Goal: Task Accomplishment & Management: Manage account settings

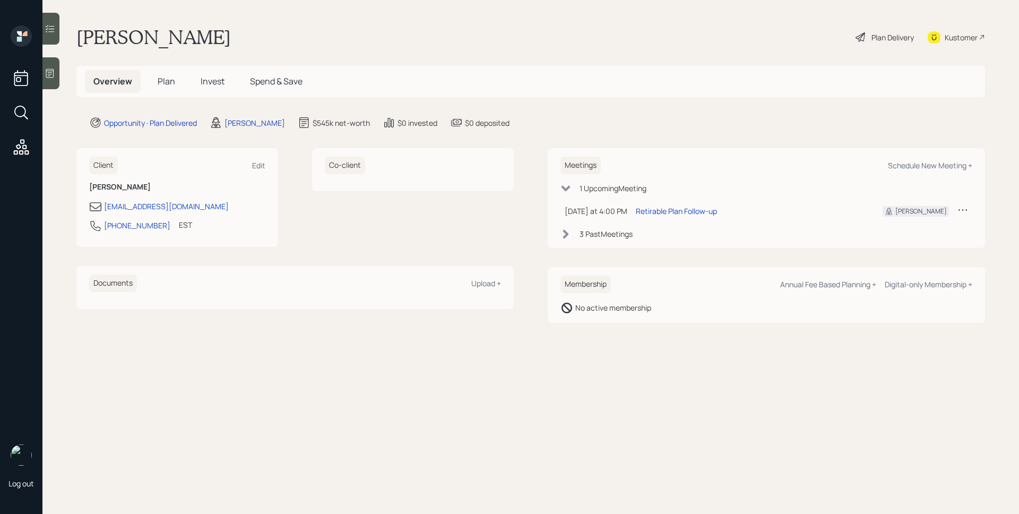
click at [154, 84] on h5 "Plan" at bounding box center [166, 81] width 34 height 23
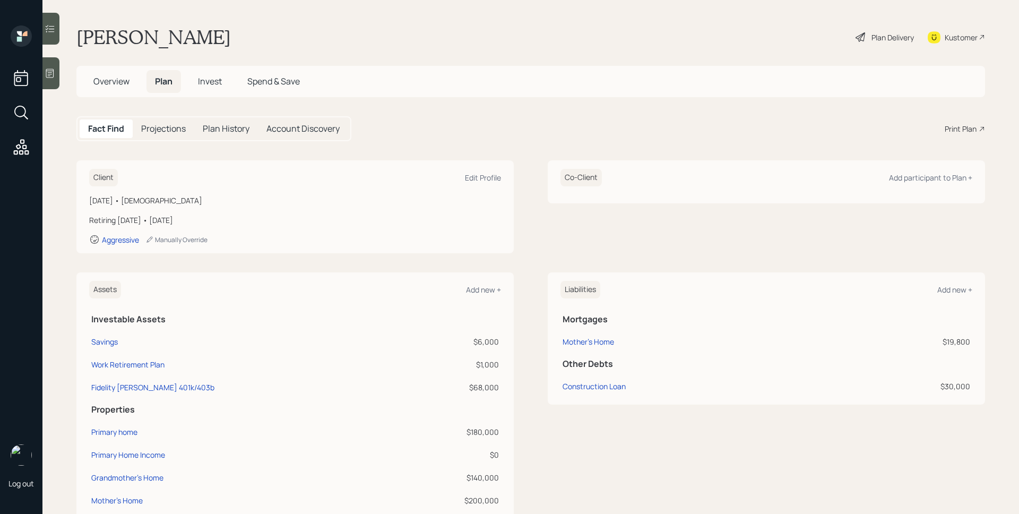
scroll to position [203, 0]
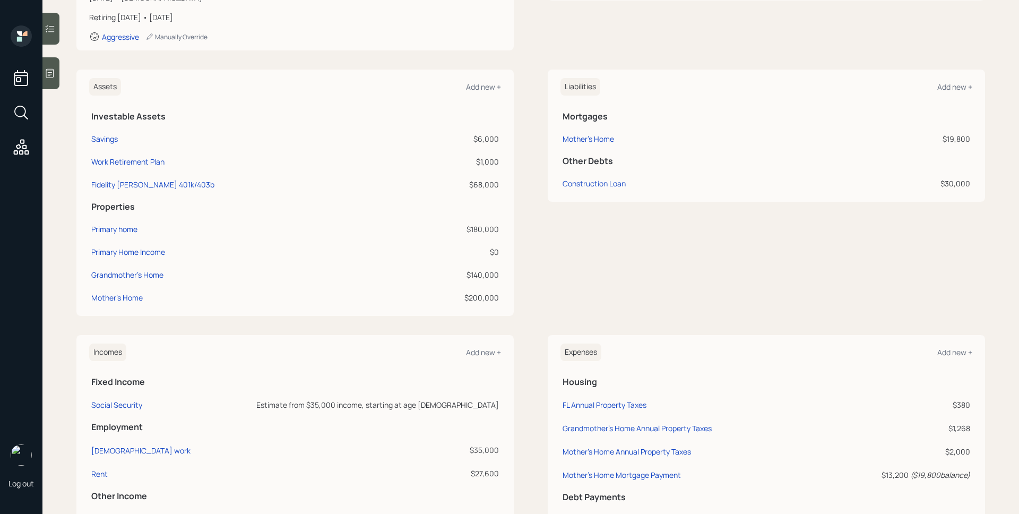
click at [132, 178] on td "Fidelity Roth 401k/403b" at bounding box center [247, 182] width 316 height 23
click at [131, 181] on div "Fidelity Roth 401k/403b" at bounding box center [152, 184] width 123 height 11
select select "roth_ira"
select select "balanced"
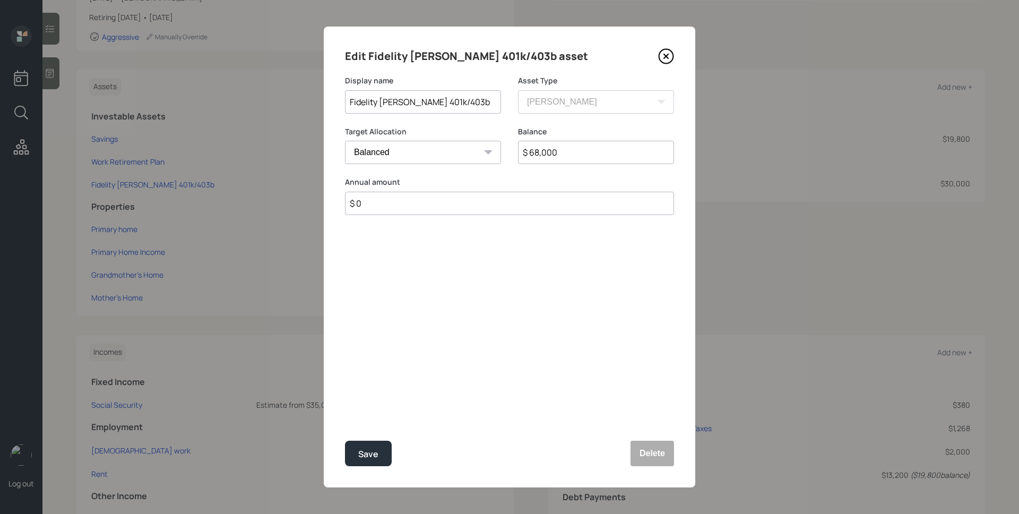
click at [668, 58] on icon at bounding box center [666, 56] width 16 height 16
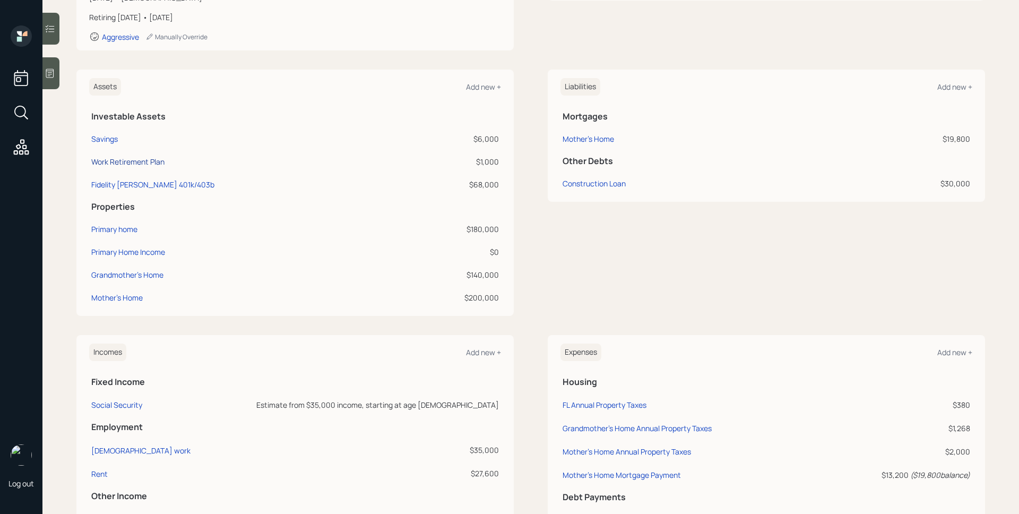
click at [141, 164] on div "Work Retirement Plan" at bounding box center [127, 161] width 73 height 11
select select "public_school_sponsored"
select select "balanced"
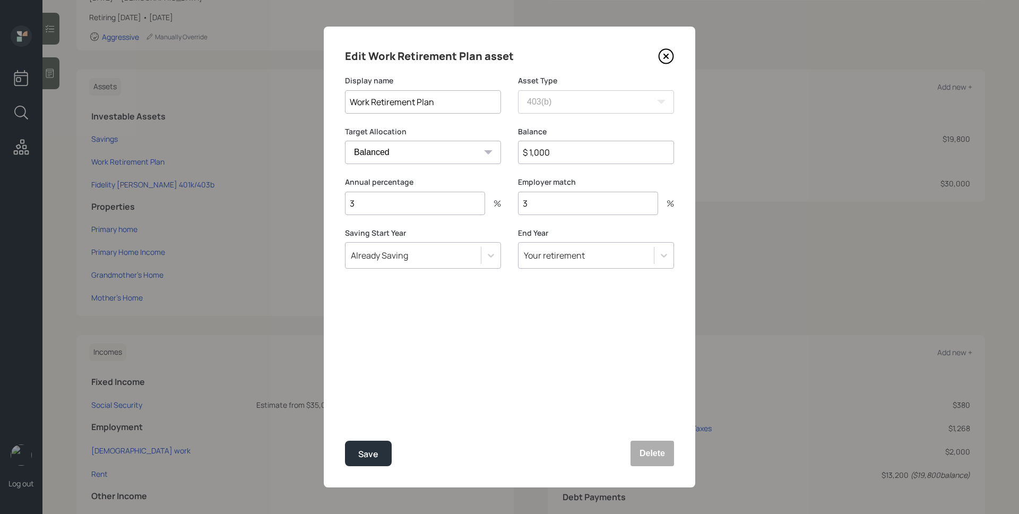
click at [664, 55] on icon at bounding box center [666, 56] width 16 height 16
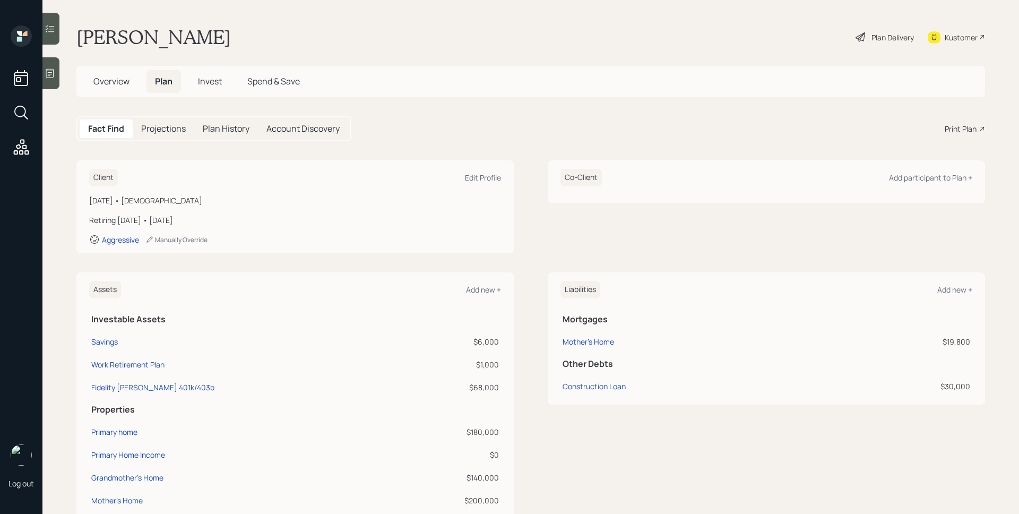
click at [211, 74] on h5 "Invest" at bounding box center [209, 81] width 41 height 23
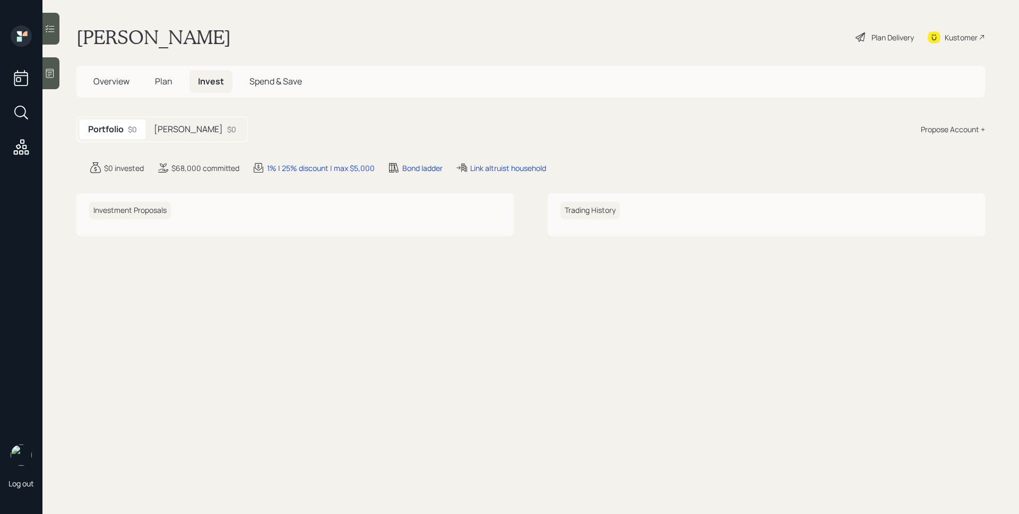
click at [176, 135] on div "Roth IRA $0" at bounding box center [194, 129] width 99 height 20
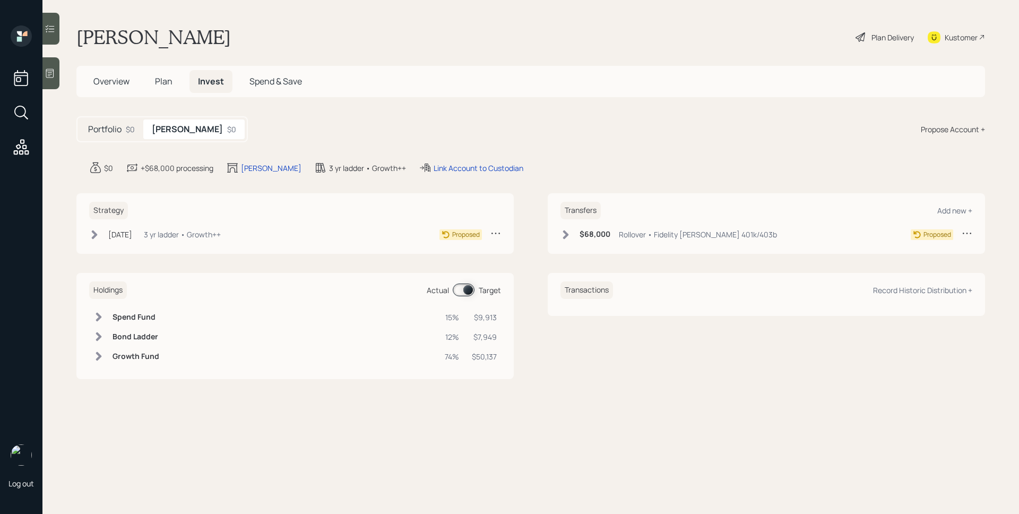
click at [173, 81] on h5 "Plan" at bounding box center [163, 81] width 34 height 23
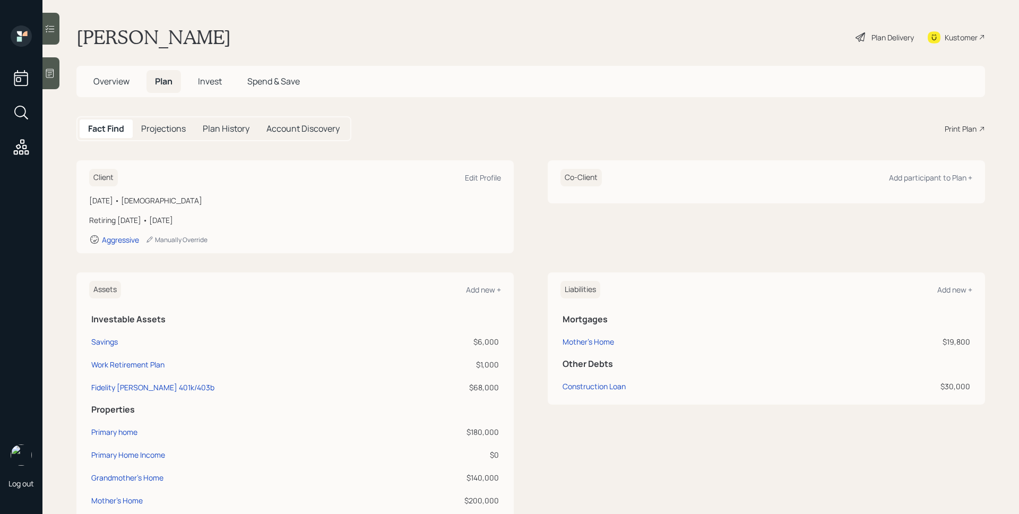
click at [105, 78] on span "Overview" at bounding box center [111, 81] width 36 height 12
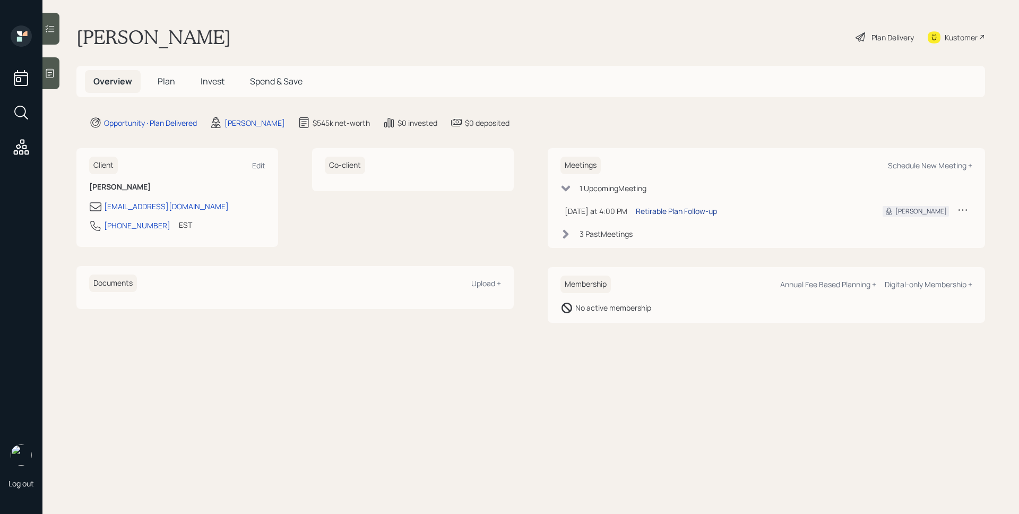
click at [689, 210] on div "Retirable Plan Follow-up" at bounding box center [676, 210] width 81 height 11
click at [168, 79] on span "Plan" at bounding box center [167, 81] width 18 height 12
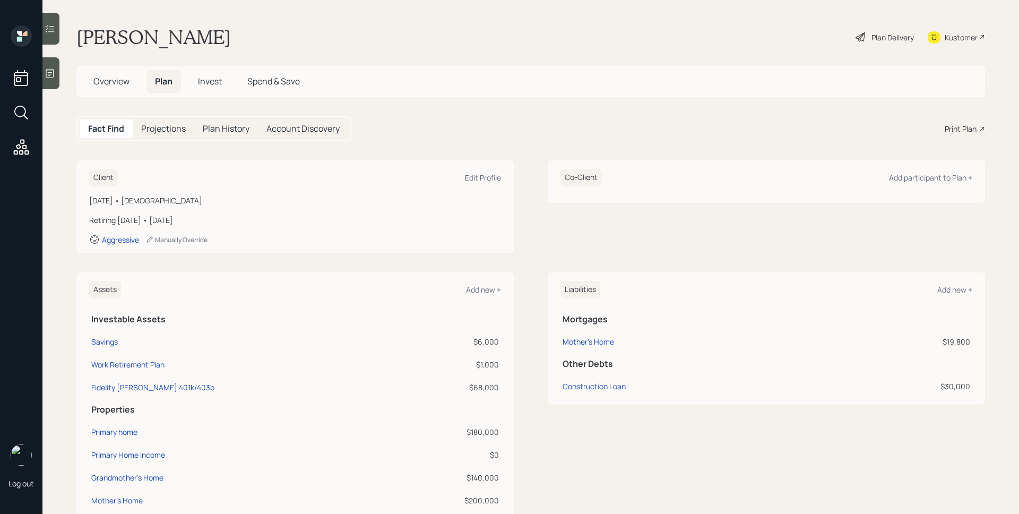
click at [945, 127] on div "Print Plan" at bounding box center [961, 128] width 32 height 11
click at [888, 38] on div "Plan Delivery" at bounding box center [892, 37] width 42 height 11
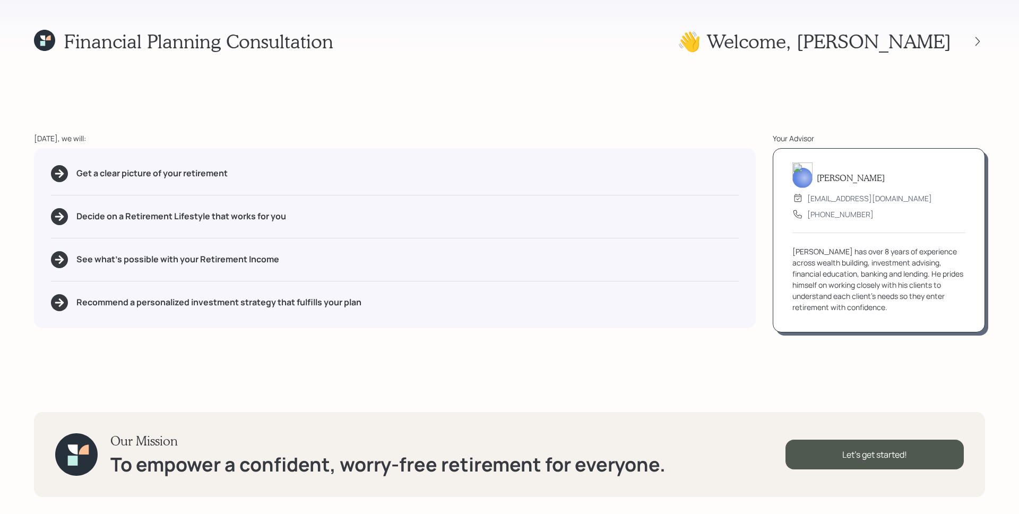
click at [144, 76] on div "Financial Planning Consultation 👋 Welcome , Adrian Today, we will: Get a clear …" at bounding box center [509, 257] width 1019 height 514
click at [34, 38] on icon at bounding box center [44, 40] width 21 height 21
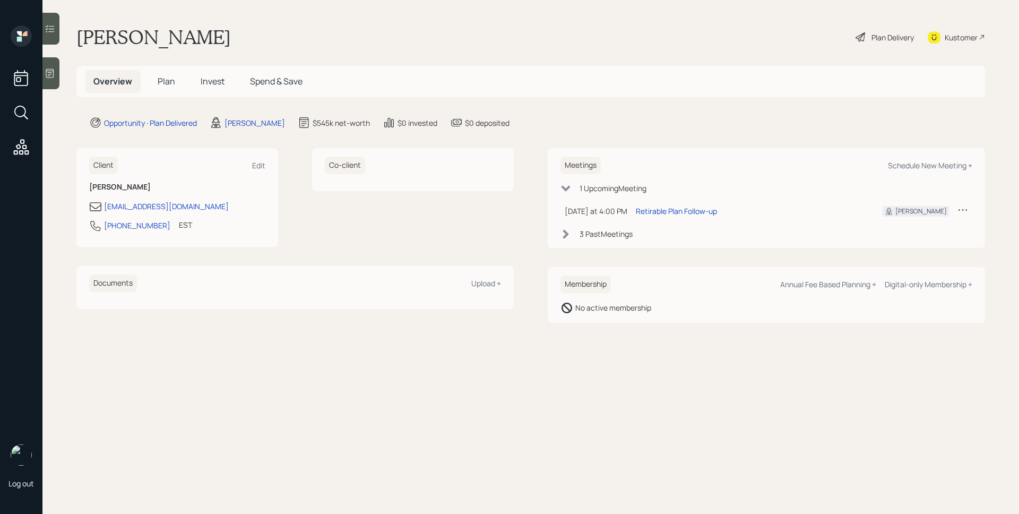
click at [820, 435] on main "Adrian Jenkins Plan Delivery Kustomer Overview Plan Invest Spend & Save Opportu…" at bounding box center [530, 257] width 976 height 514
click at [673, 96] on div "Overview Plan Invest Spend & Save" at bounding box center [530, 81] width 908 height 31
click at [634, 114] on main "Adrian Jenkins Plan Delivery Kustomer Overview Plan Invest Spend & Save Opportu…" at bounding box center [530, 257] width 976 height 514
click at [922, 167] on div "Schedule New Meeting +" at bounding box center [930, 165] width 84 height 10
select select "d946c976-65aa-4529-ac9d-02c4f1114fc0"
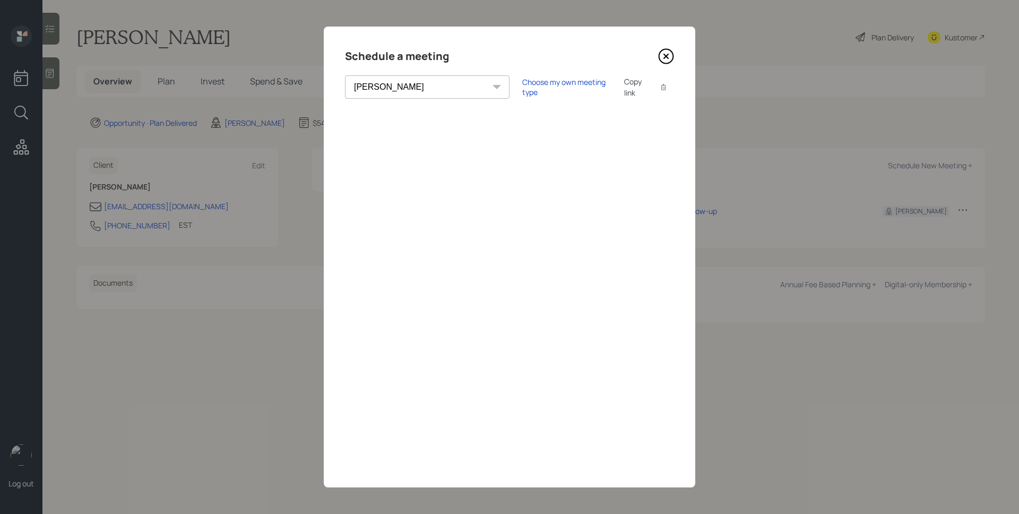
click at [666, 54] on icon at bounding box center [666, 56] width 16 height 16
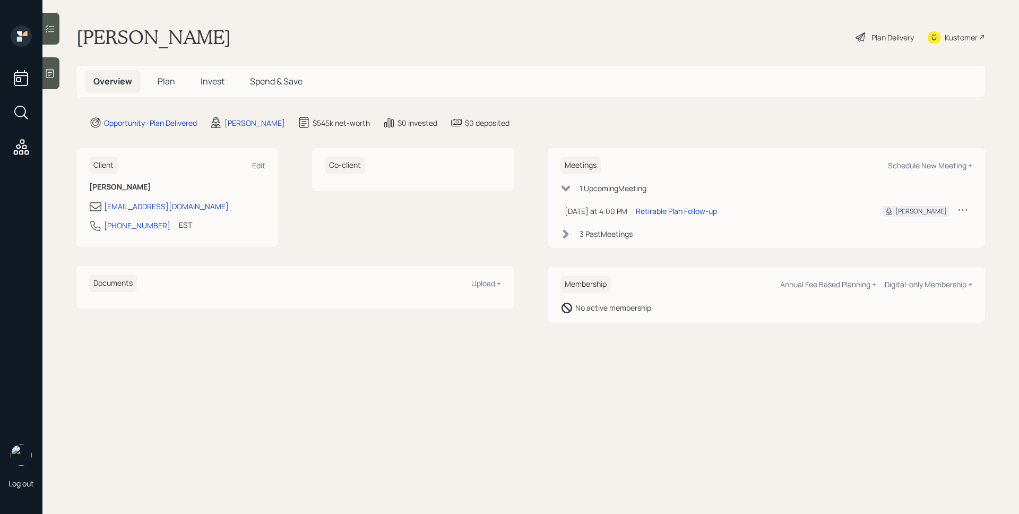
click at [178, 80] on h5 "Plan" at bounding box center [166, 81] width 34 height 23
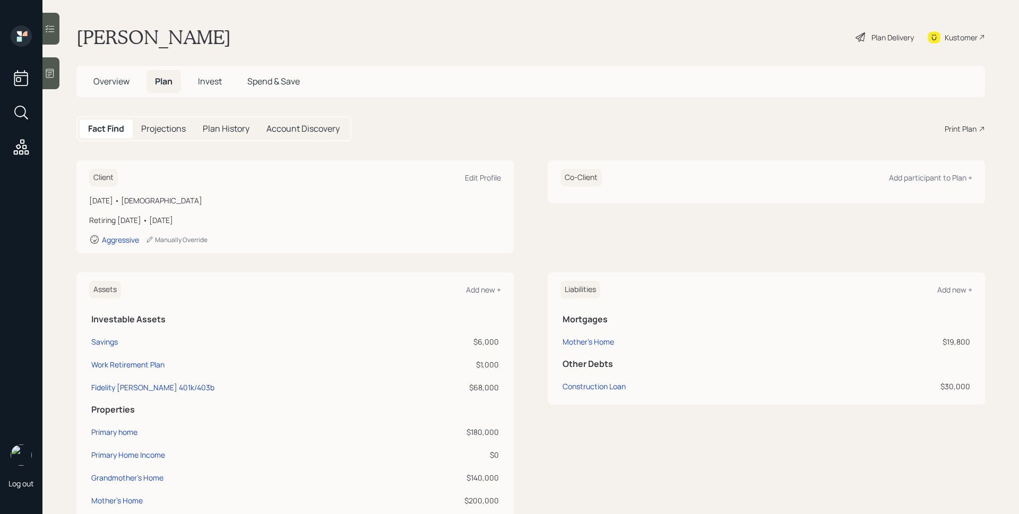
click at [952, 126] on div "Print Plan" at bounding box center [961, 128] width 32 height 11
click at [93, 81] on h5 "Overview" at bounding box center [111, 81] width 53 height 23
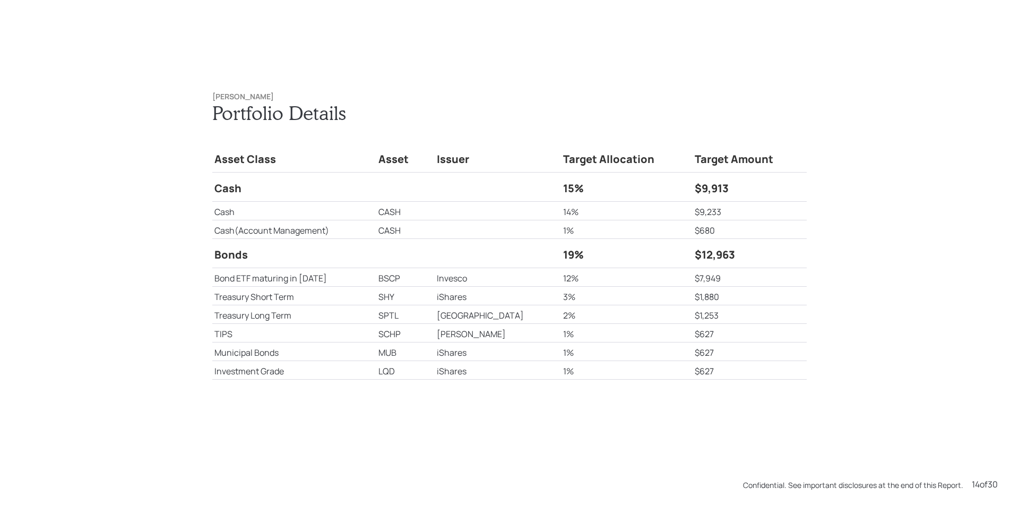
scroll to position [7191, 0]
